Goal: Transaction & Acquisition: Purchase product/service

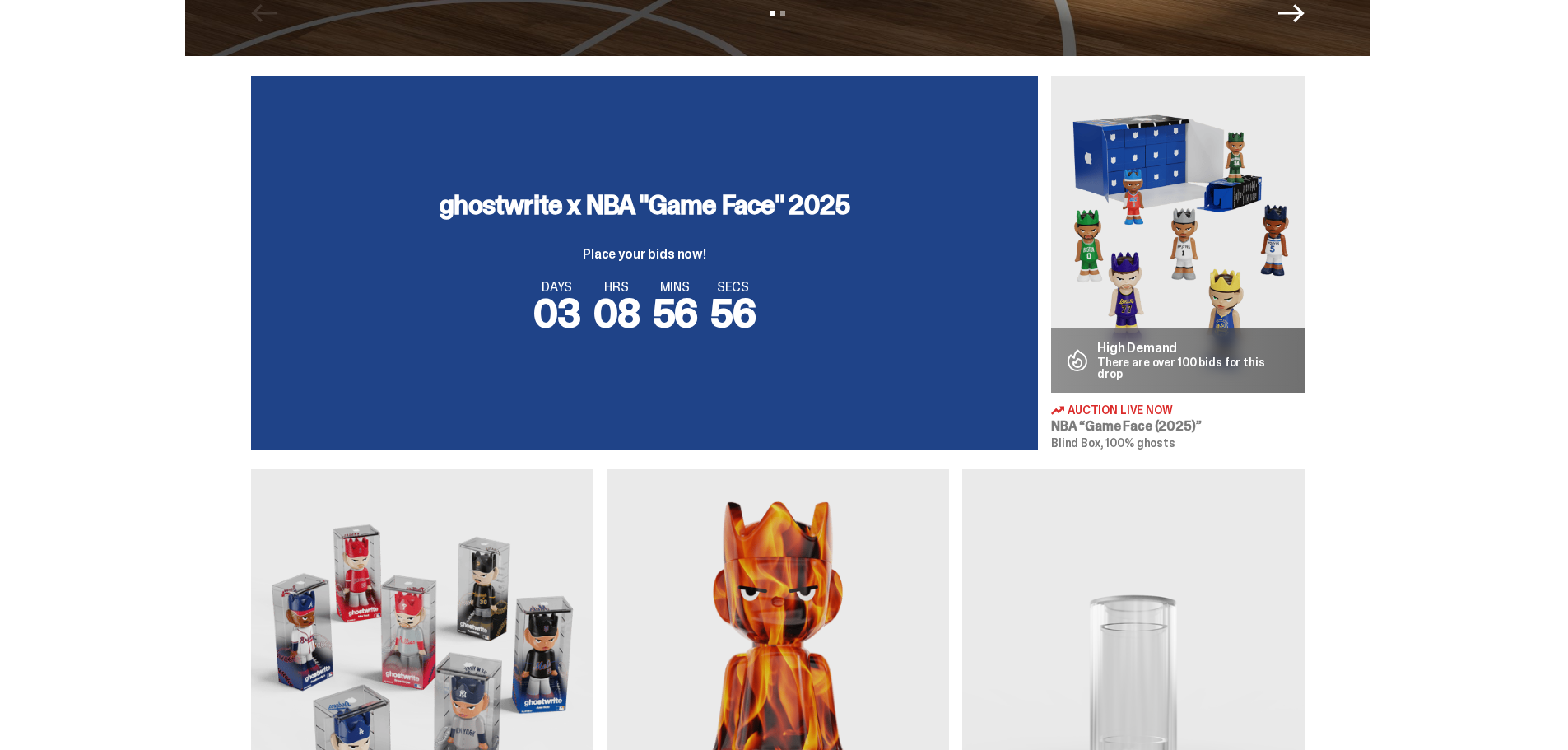
scroll to position [576, 0]
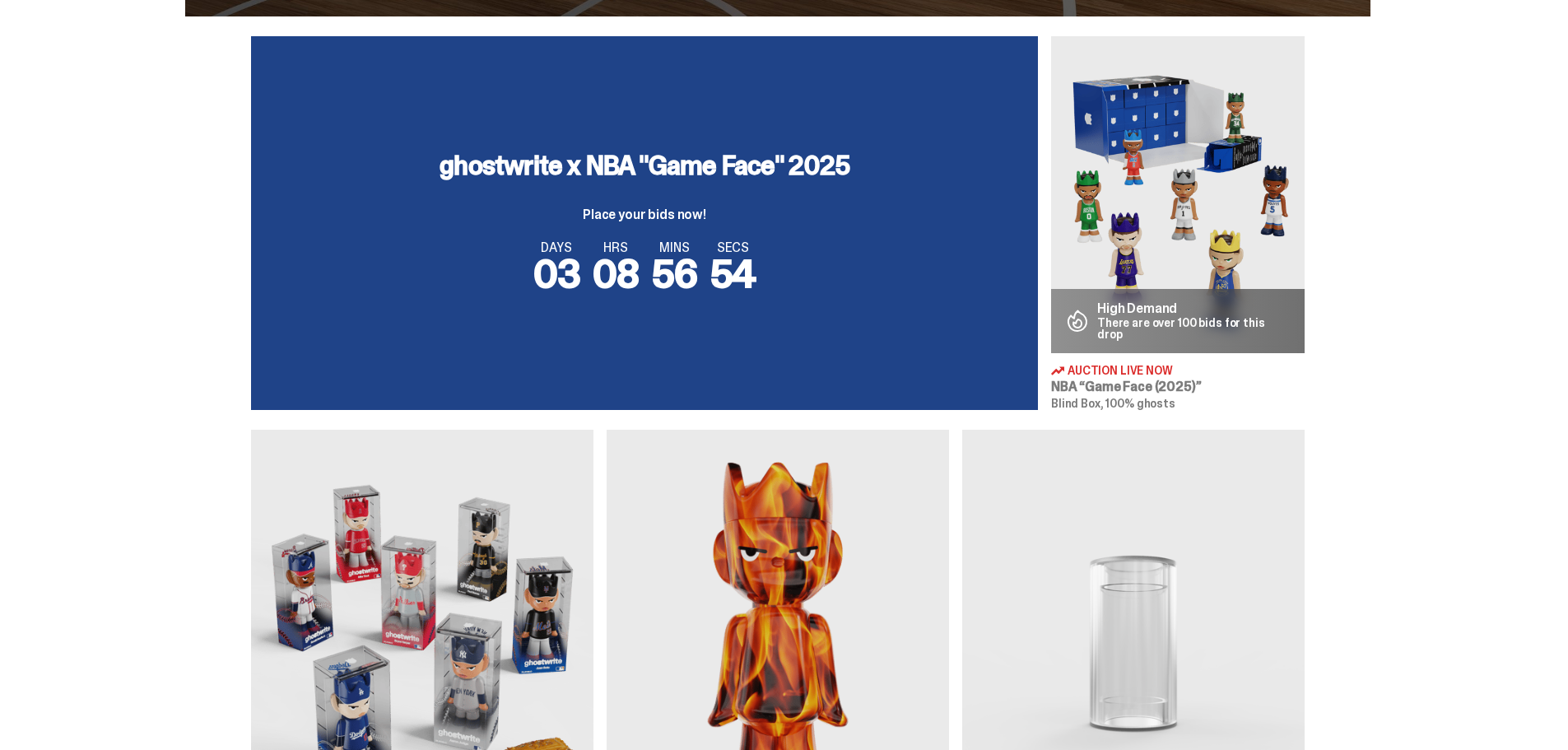
click at [794, 244] on div "DAYS 03 HRS 08 MINS 56 SECS 54" at bounding box center [645, 267] width 747 height 53
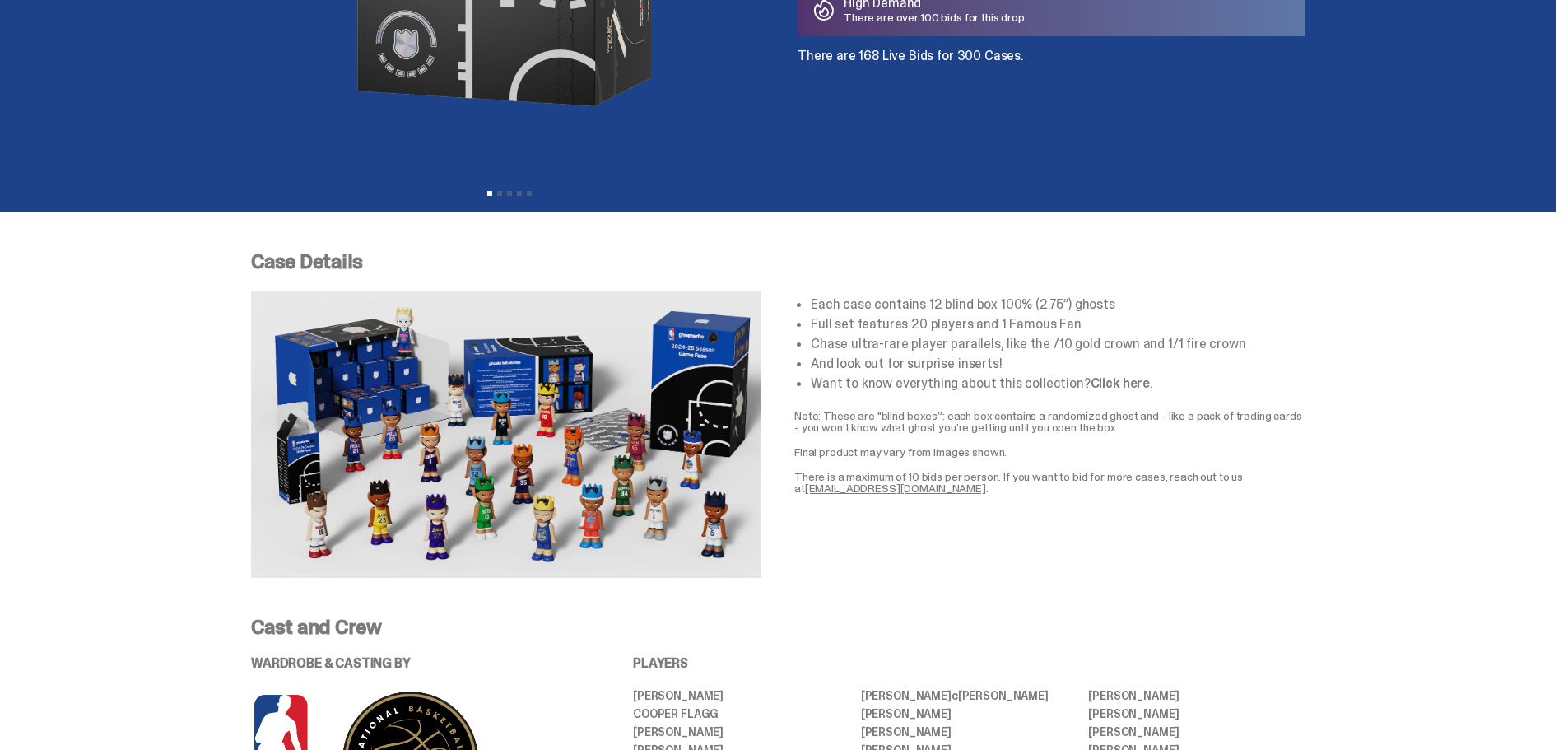
scroll to position [576, 0]
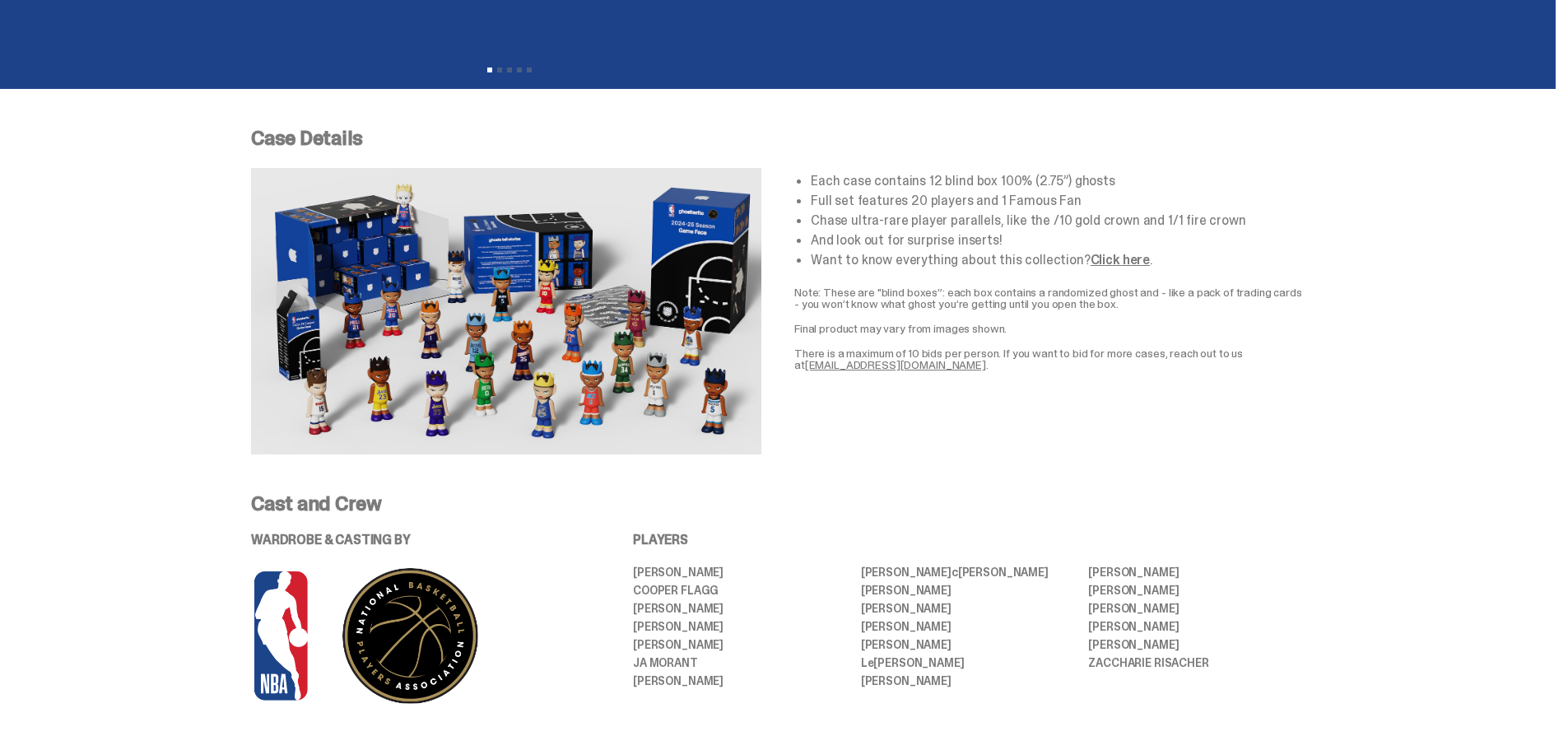
click at [1094, 254] on link "Click here" at bounding box center [1120, 260] width 59 height 17
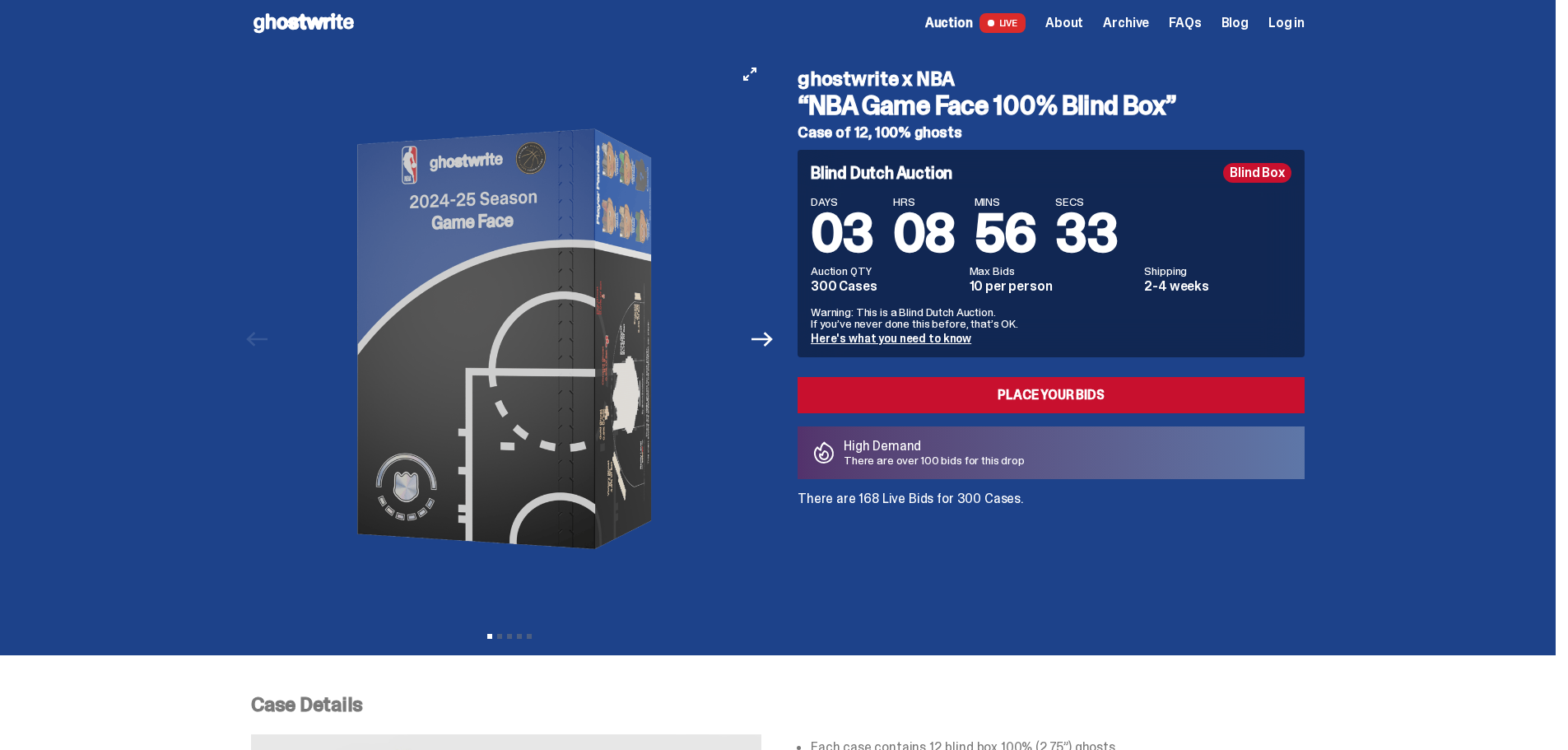
scroll to position [0, 0]
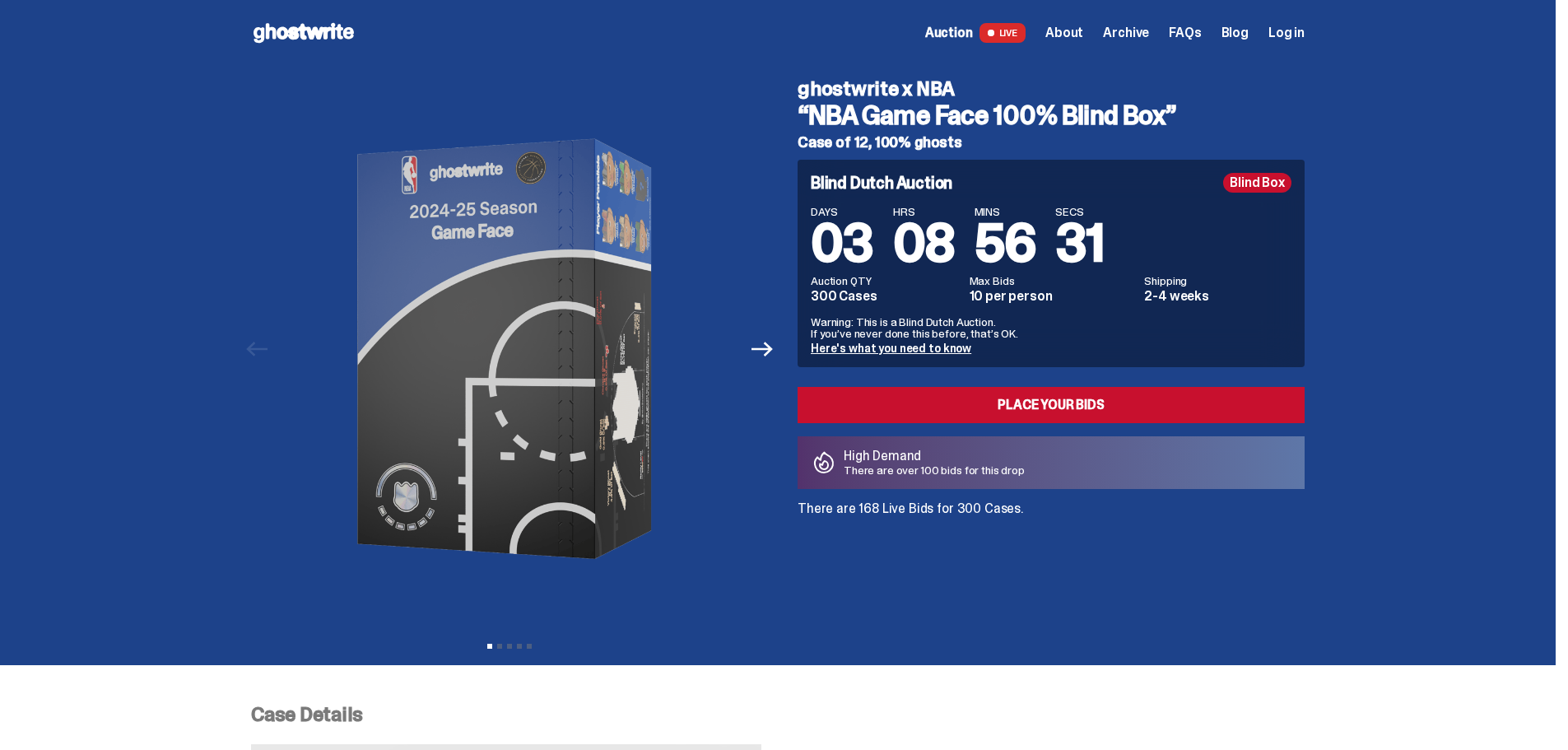
click at [1126, 31] on span "Archive" at bounding box center [1126, 32] width 46 height 13
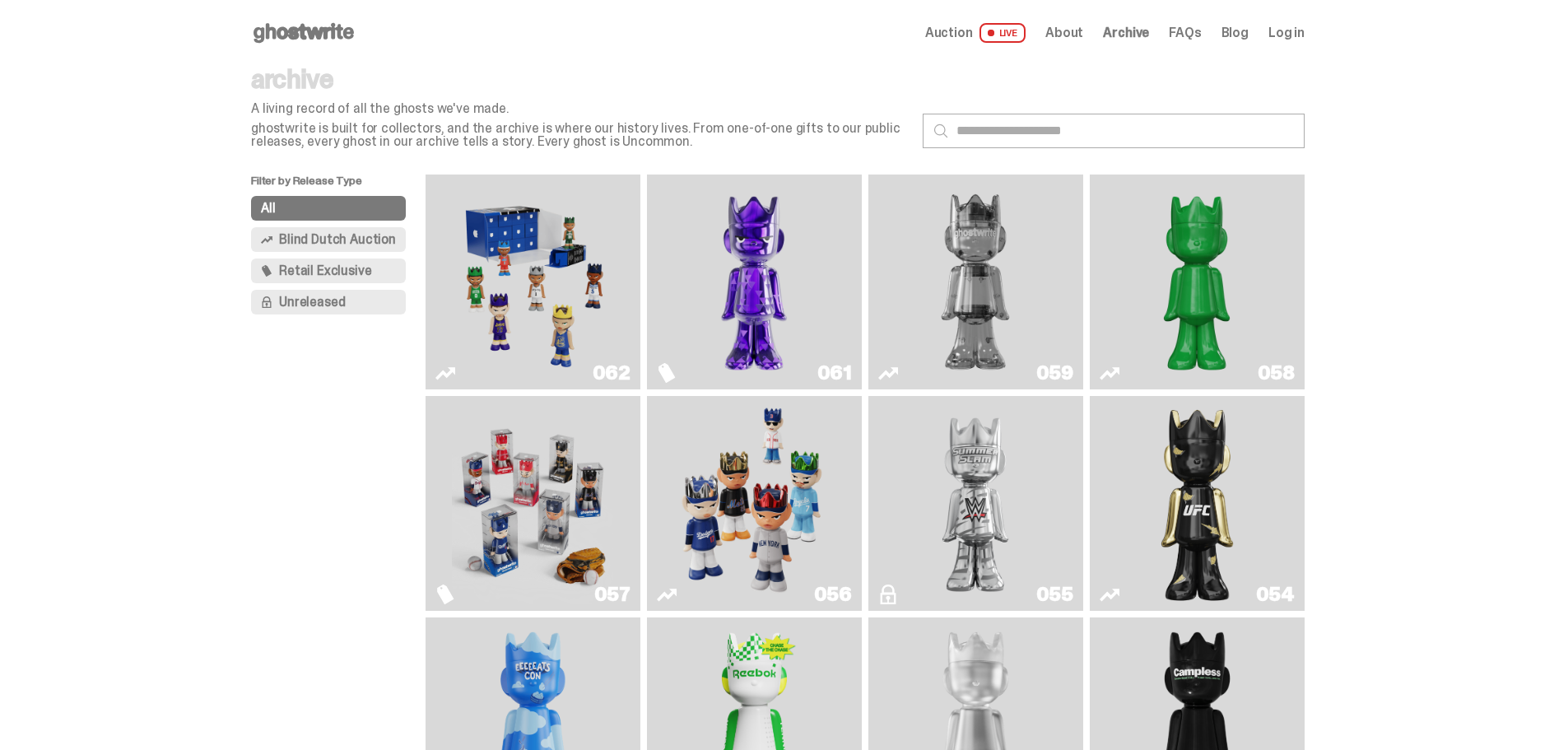
click at [584, 484] on img "Game Face (2025)" at bounding box center [533, 503] width 162 height 202
click at [778, 521] on img "Game Face (2025)" at bounding box center [754, 503] width 162 height 202
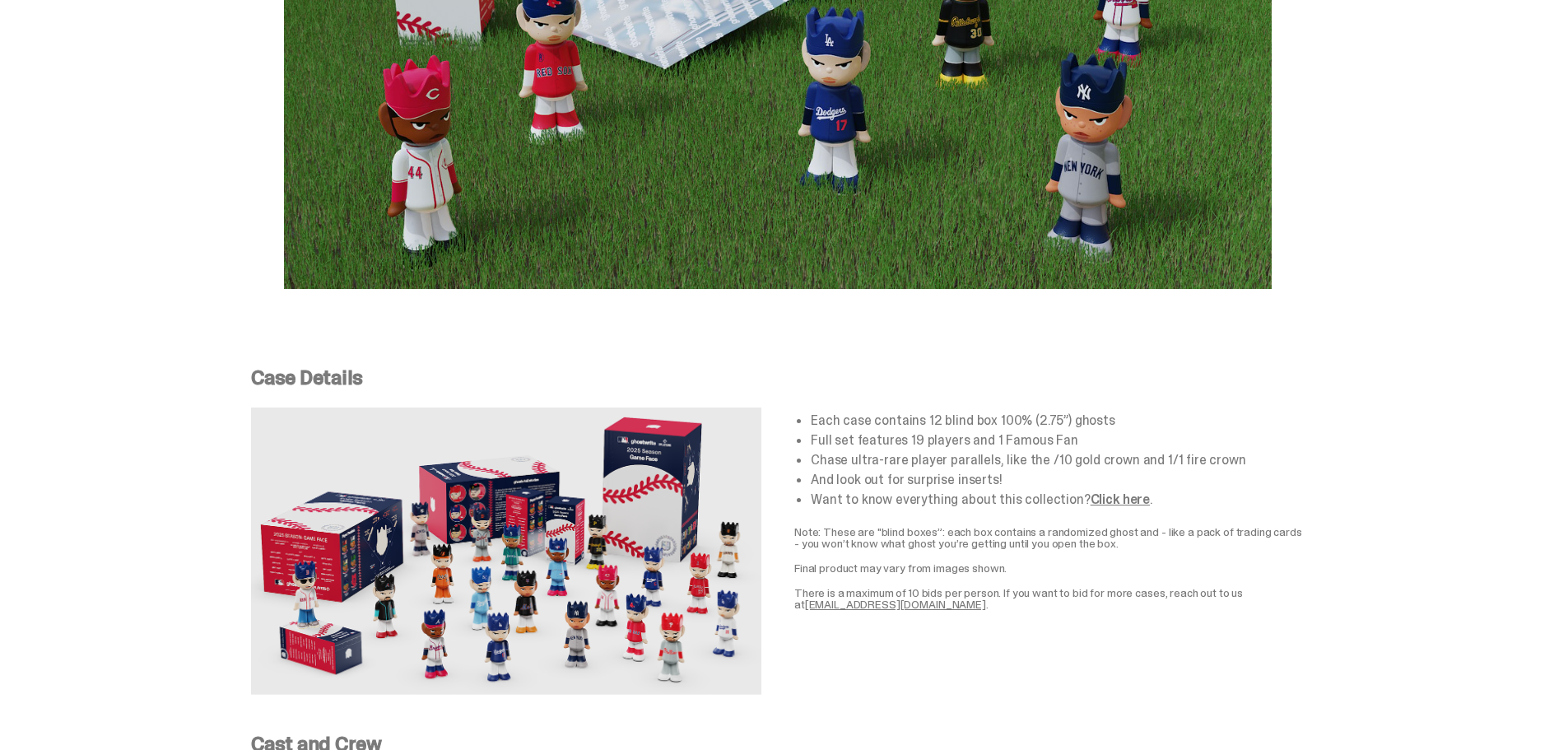
scroll to position [2963, 0]
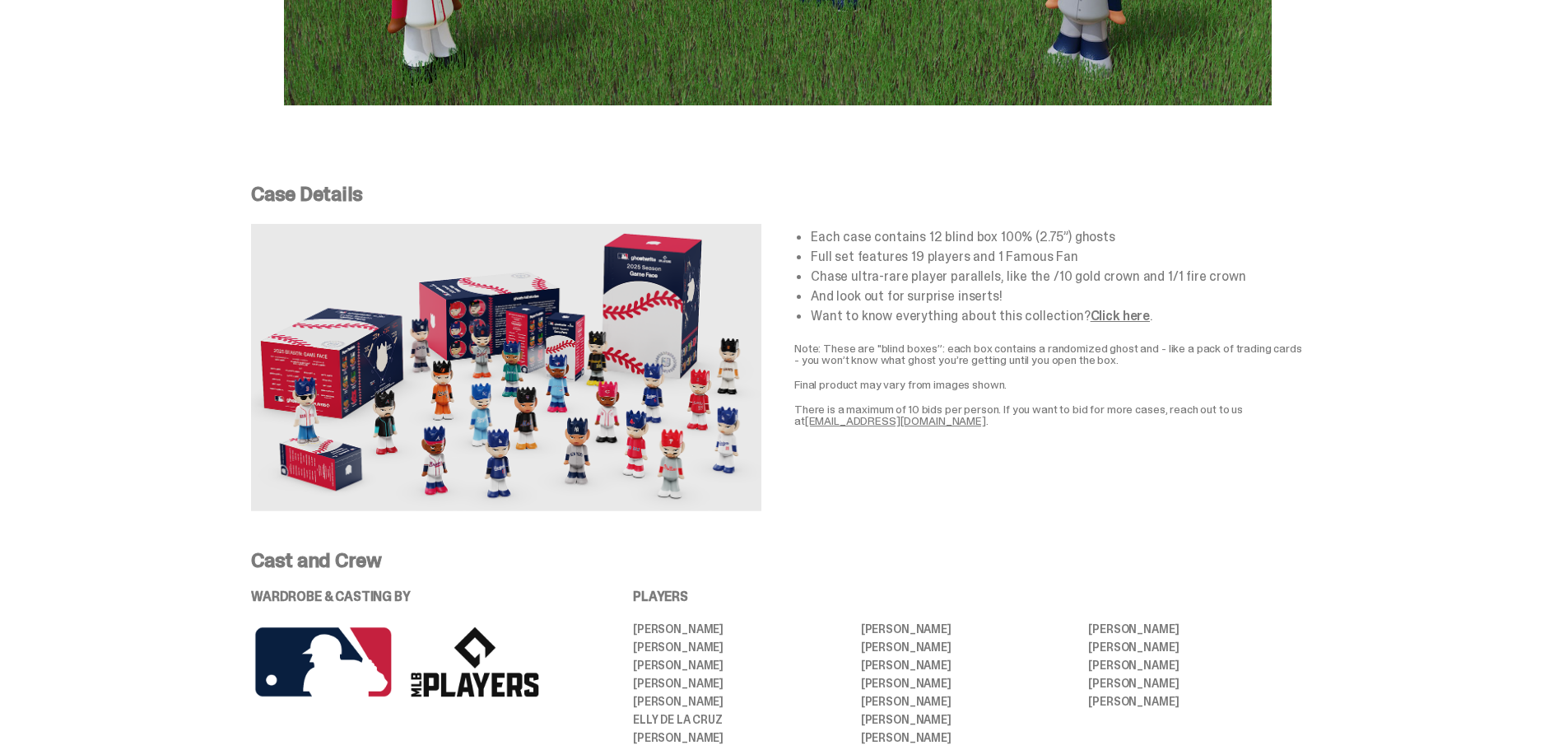
click at [1107, 307] on link "Click here" at bounding box center [1120, 315] width 59 height 17
